Goal: Navigation & Orientation: Find specific page/section

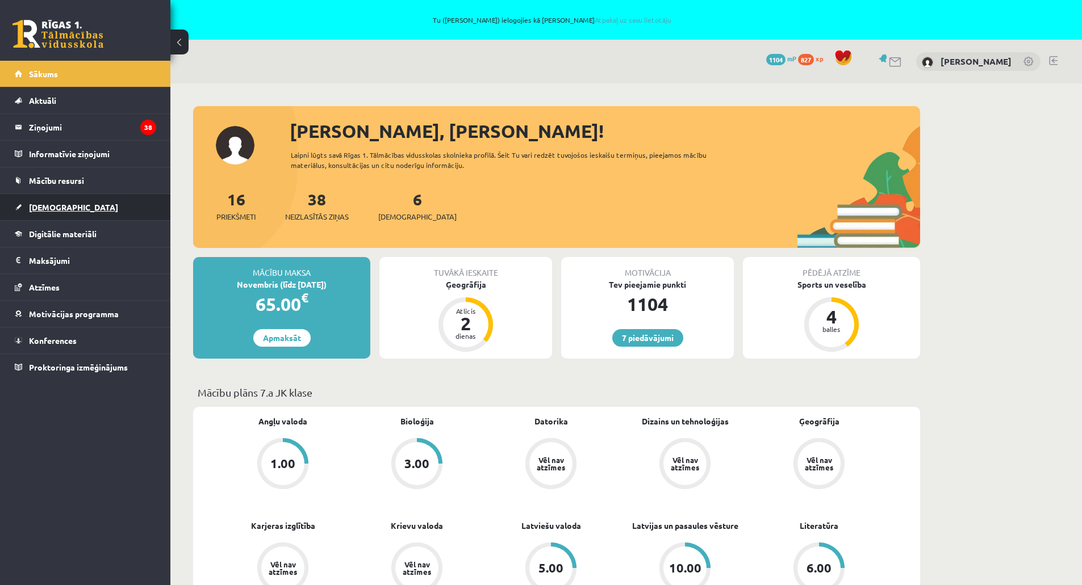
click at [50, 207] on span "[DEMOGRAPHIC_DATA]" at bounding box center [73, 207] width 89 height 10
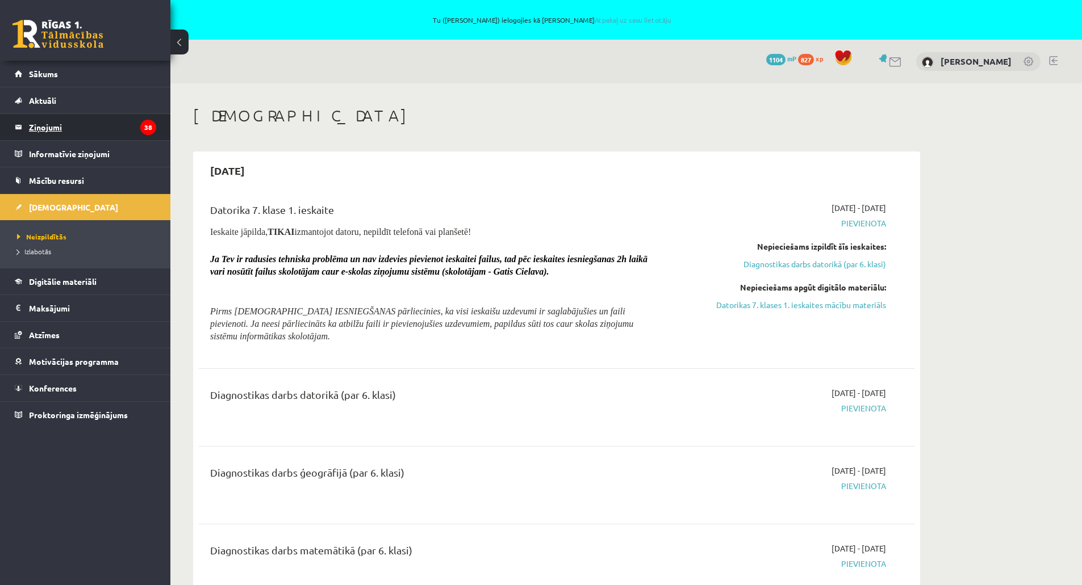
click at [49, 128] on legend "Ziņojumi 38" at bounding box center [92, 127] width 127 height 26
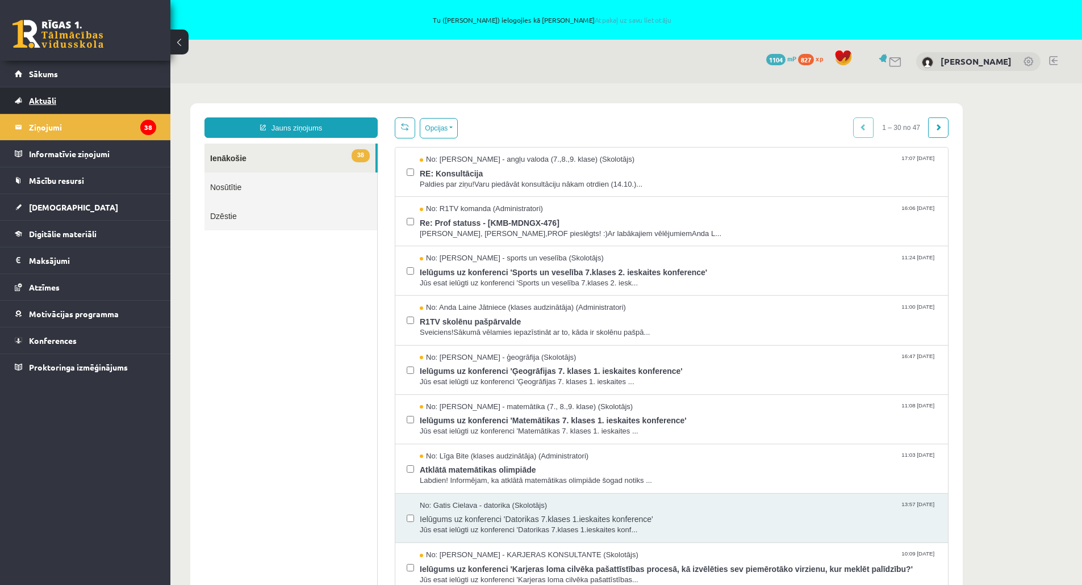
click at [41, 98] on span "Aktuāli" at bounding box center [42, 100] width 27 height 10
